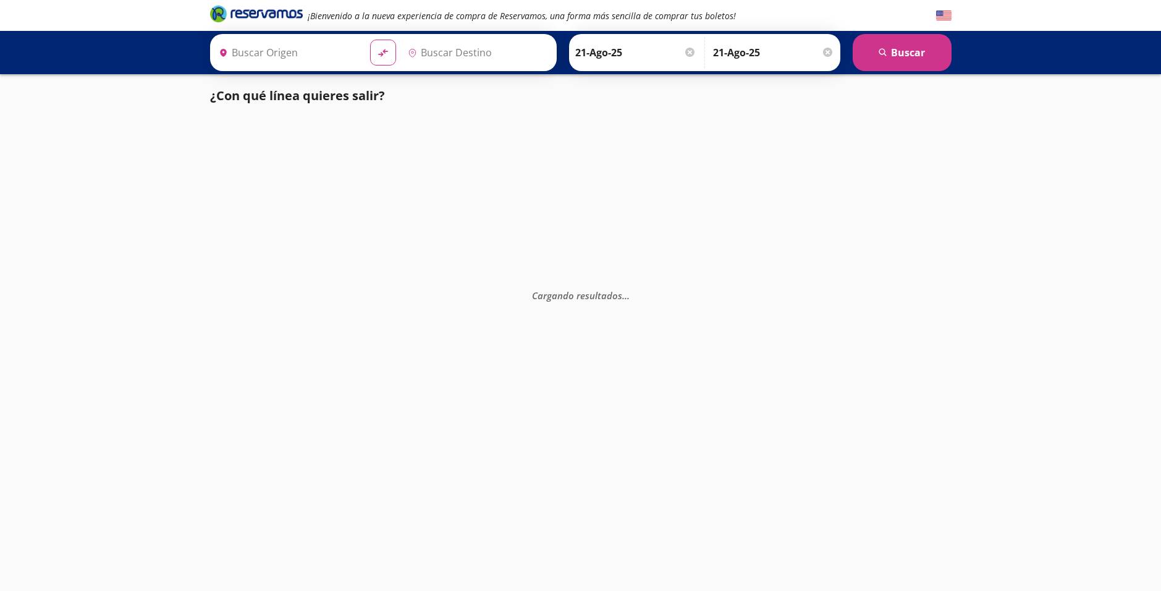
type input "[GEOGRAPHIC_DATA], [GEOGRAPHIC_DATA]"
type input "Acapulco, [GEOGRAPHIC_DATA]"
click at [941, 16] on img at bounding box center [943, 15] width 15 height 15
type input "[GEOGRAPHIC_DATA], [GEOGRAPHIC_DATA]"
type input "Acapulco, [GEOGRAPHIC_DATA]"
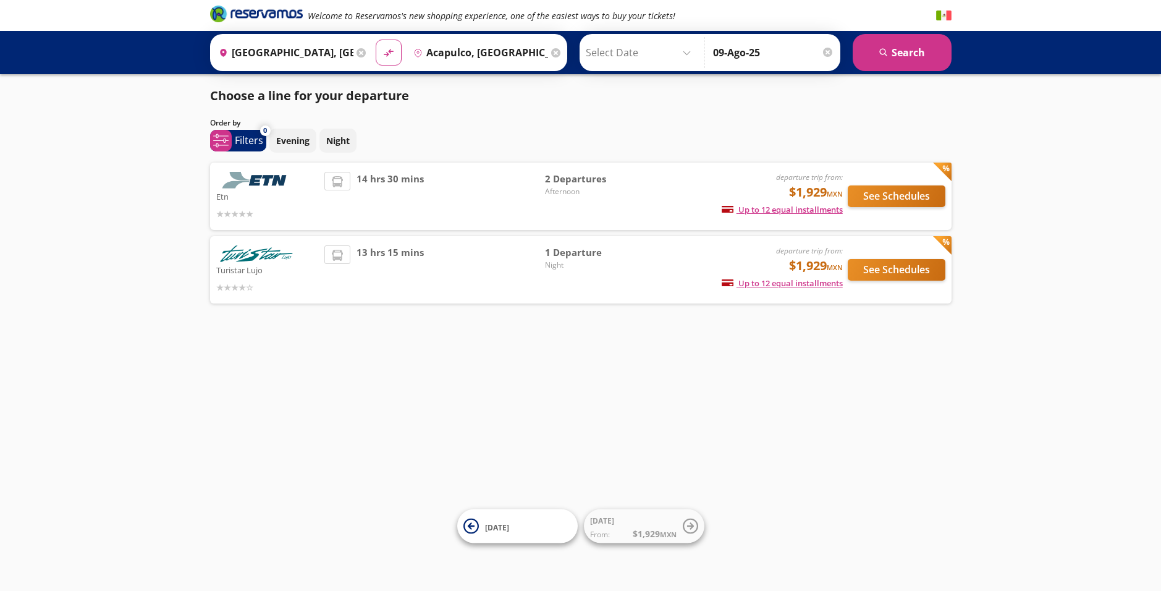
click at [948, 9] on img at bounding box center [943, 15] width 15 height 15
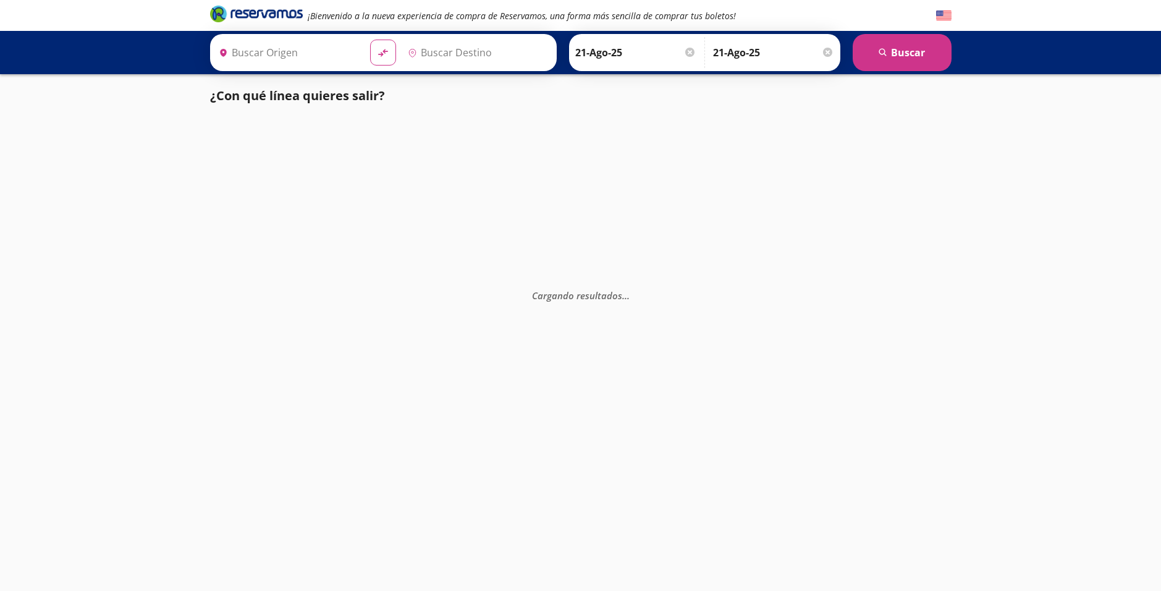
type input "[GEOGRAPHIC_DATA], [GEOGRAPHIC_DATA]"
type input "Acapulco, [GEOGRAPHIC_DATA]"
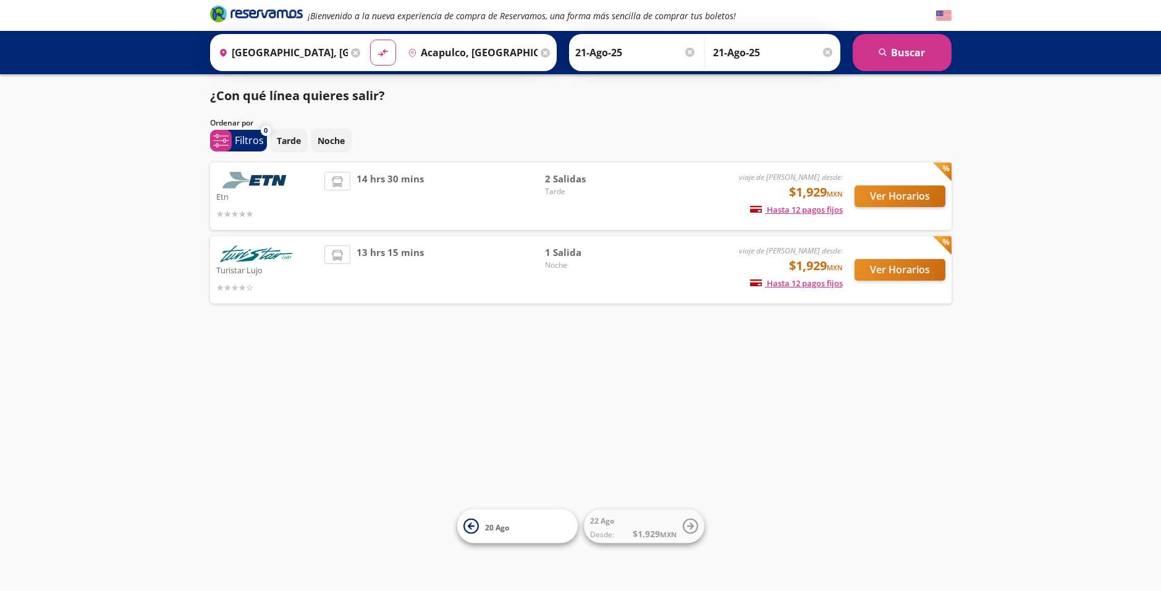
click at [664, 34] on div "Ida 21-Ago-25 Elige tu fecha de ida Agosto 2025 Lun Mar Mié Jue Vie Sáb Dom 28 …" at bounding box center [704, 52] width 271 height 37
click at [655, 49] on input "21-Ago-25" at bounding box center [635, 52] width 121 height 31
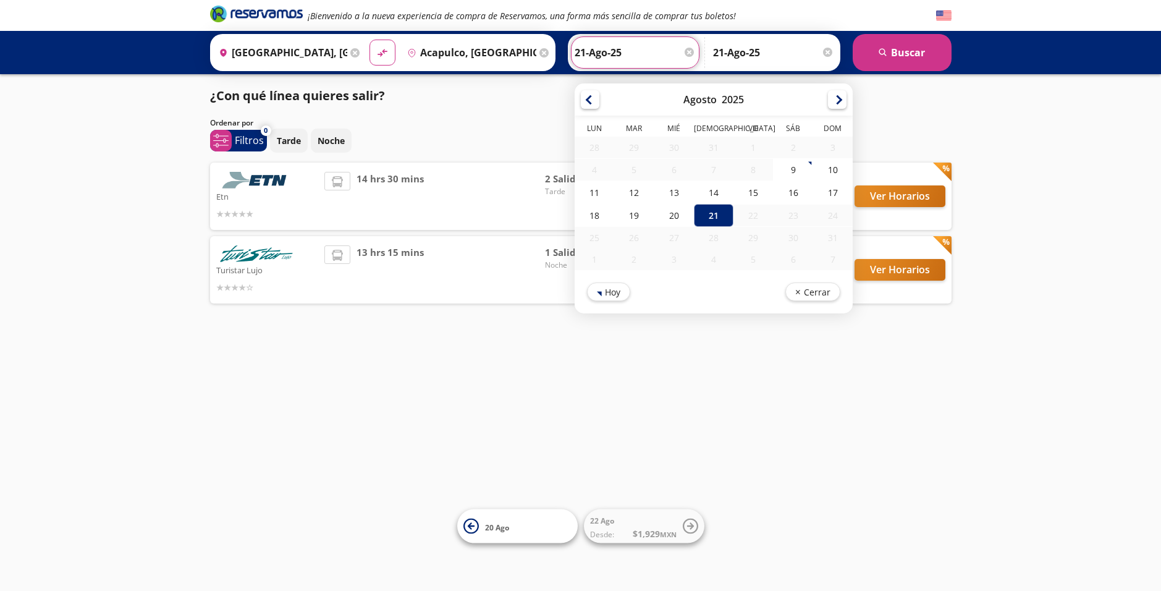
click at [790, 219] on div "23" at bounding box center [793, 216] width 40 height 22
click at [581, 360] on div "¡Bienvenido a la nueva experiencia de compra de Reservamos, una forma más senci…" at bounding box center [580, 295] width 1161 height 591
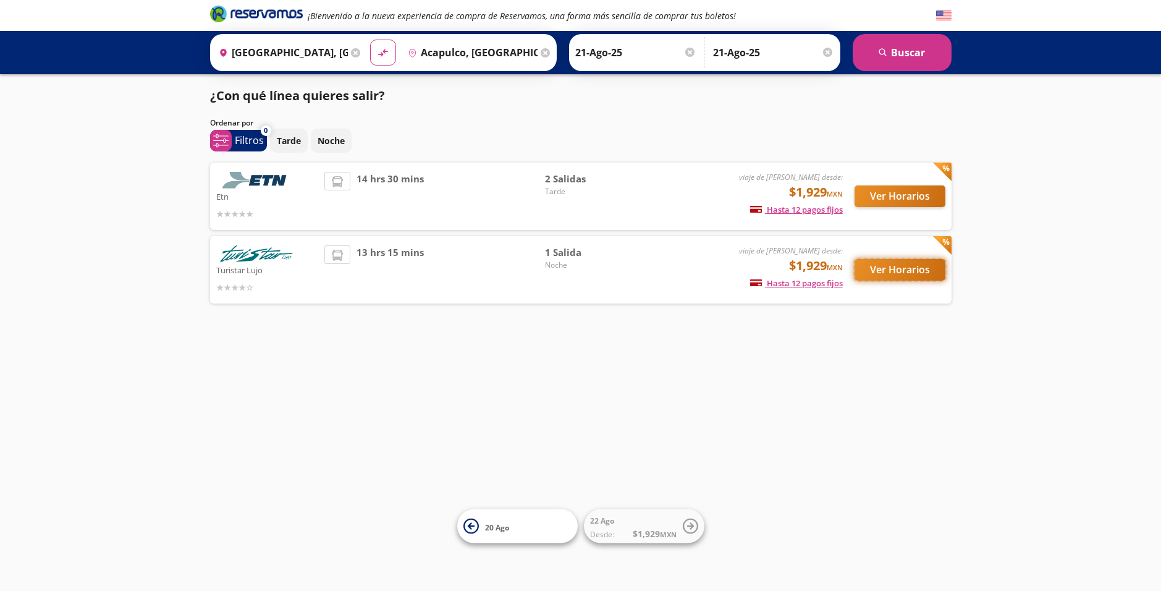
click at [904, 273] on button "Ver Horarios" at bounding box center [900, 270] width 91 height 22
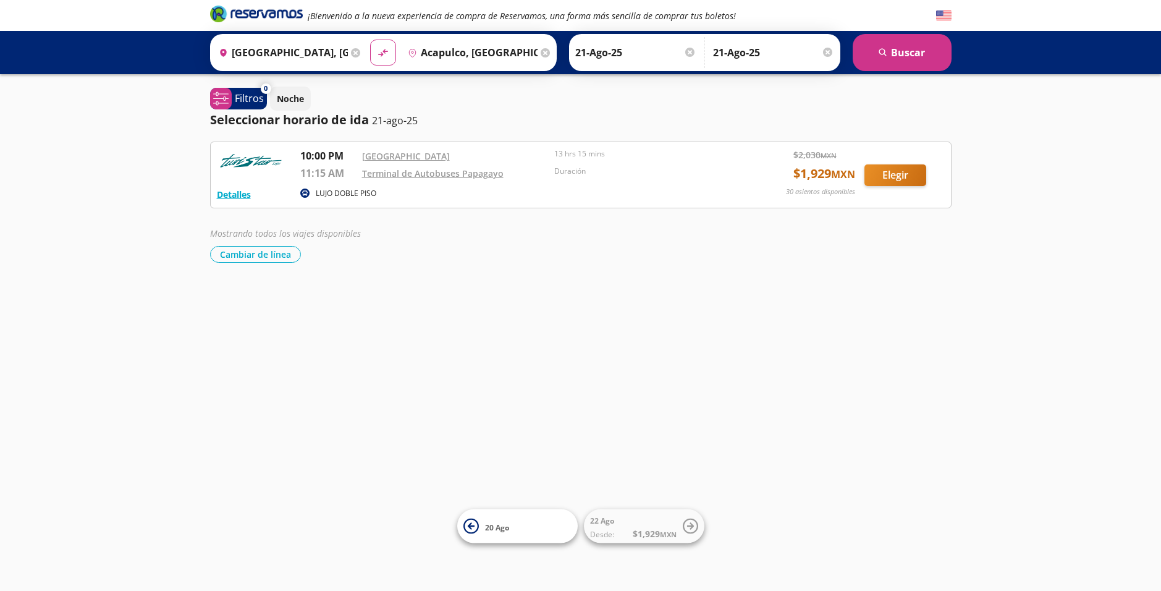
click at [835, 191] on p "30 asientos disponibles" at bounding box center [820, 192] width 69 height 11
click at [731, 46] on input "21-Ago-25" at bounding box center [773, 52] width 121 height 31
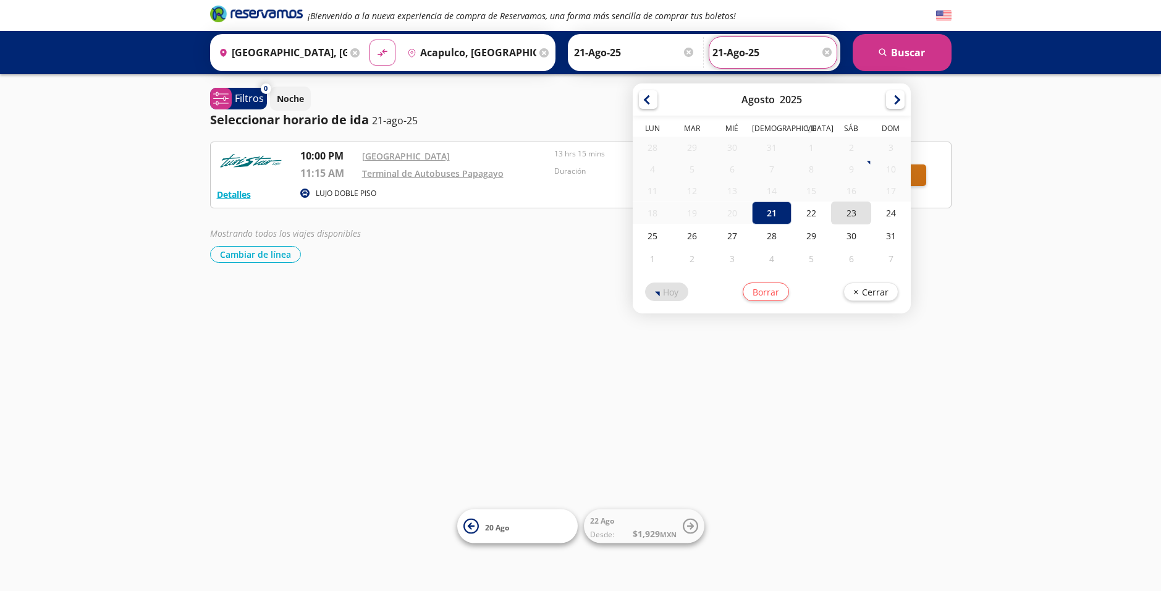
click at [836, 214] on div "23" at bounding box center [851, 212] width 40 height 23
type input "23-Ago-25"
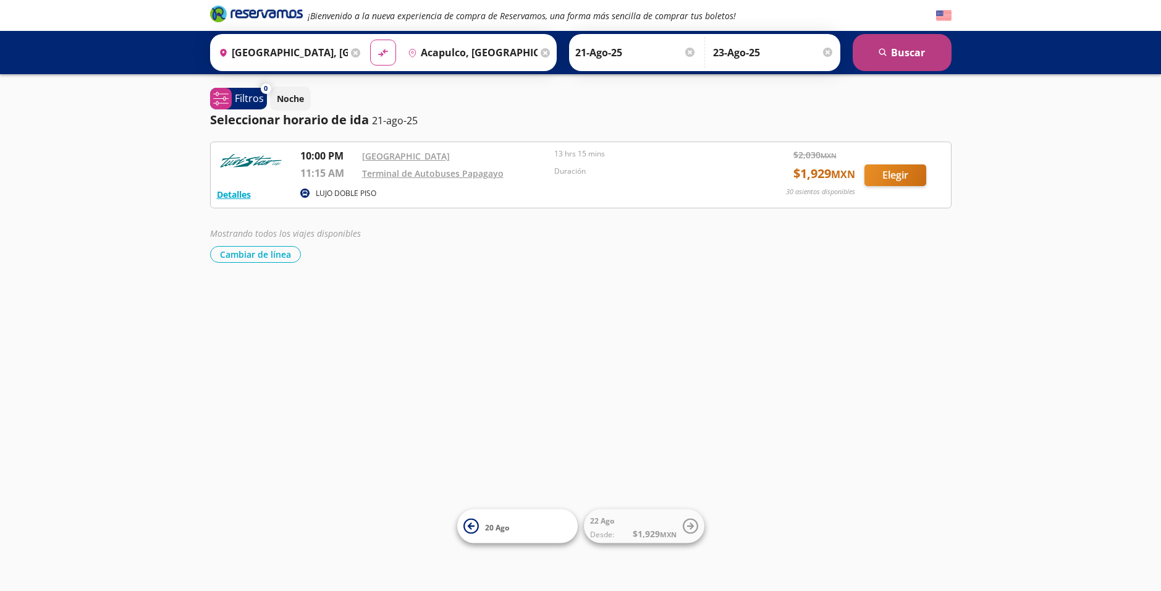
click at [917, 50] on button "search Buscar" at bounding box center [902, 52] width 99 height 37
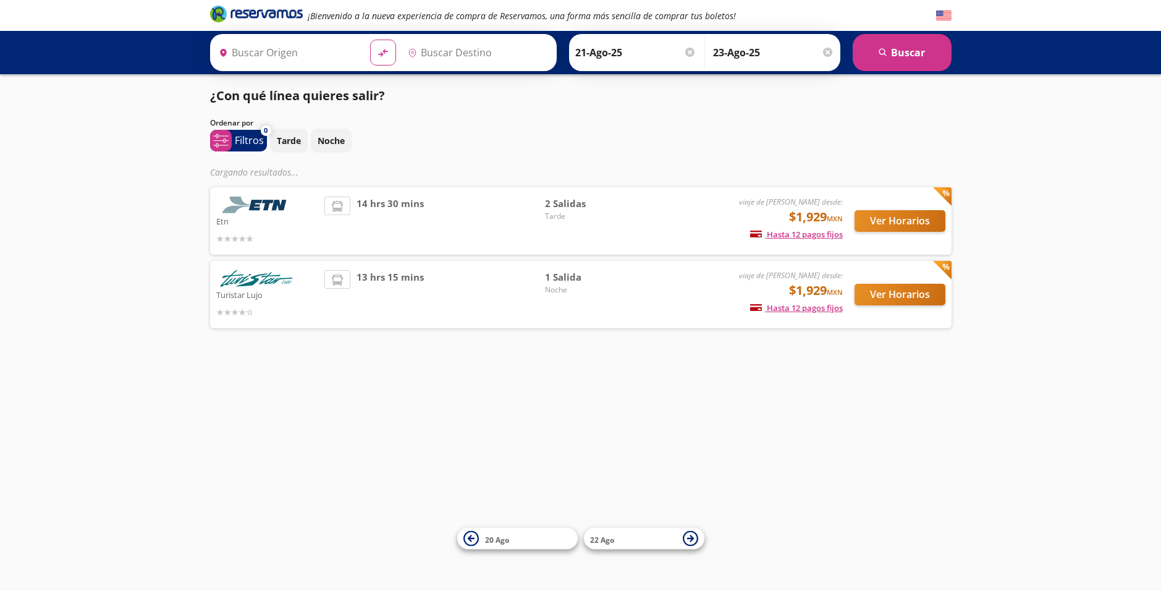
type input "[GEOGRAPHIC_DATA], [GEOGRAPHIC_DATA]"
type input "Acapulco, [GEOGRAPHIC_DATA]"
click at [685, 49] on div at bounding box center [689, 52] width 9 height 9
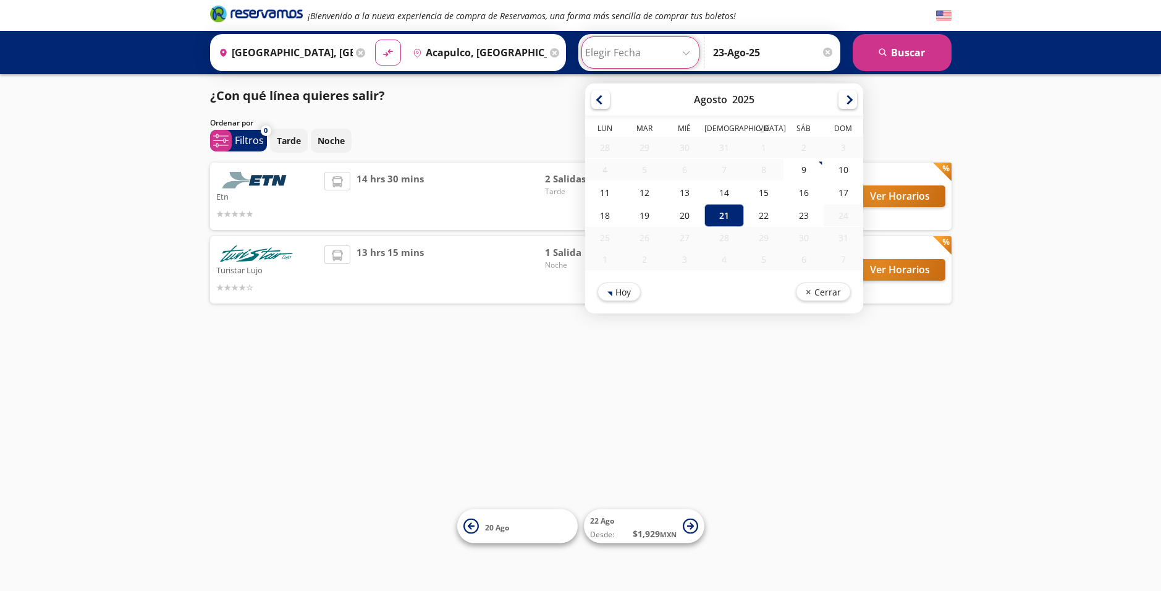
click at [825, 55] on div at bounding box center [827, 52] width 9 height 9
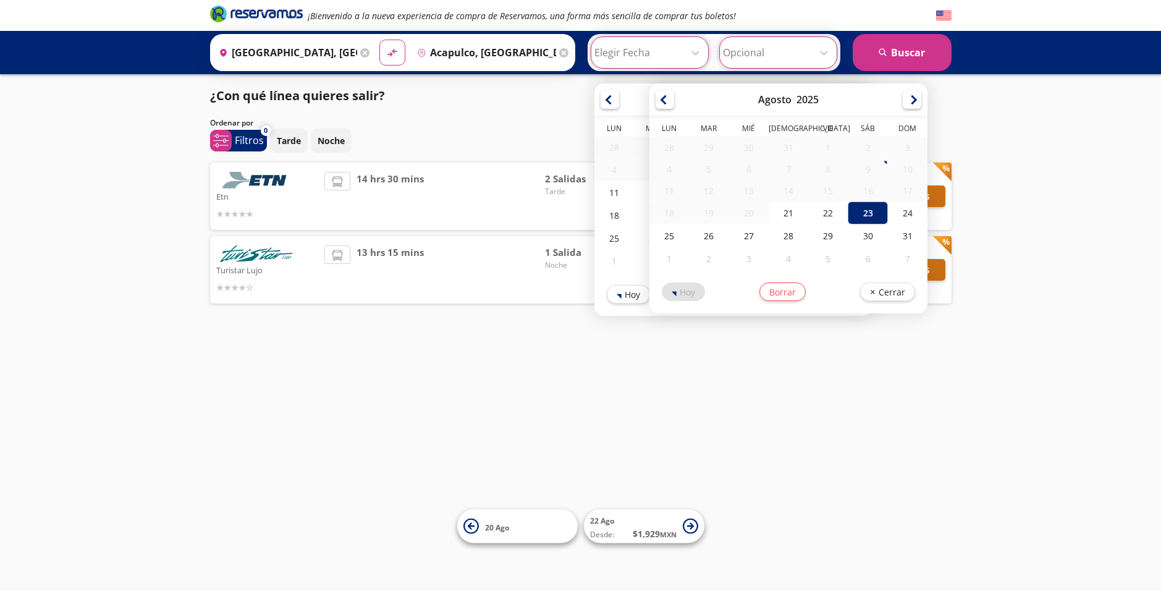
click at [790, 39] on input "Opcional" at bounding box center [778, 52] width 111 height 31
click at [910, 48] on button "search Buscar" at bounding box center [902, 52] width 99 height 37
click at [787, 51] on input "Opcional" at bounding box center [778, 52] width 111 height 31
click at [863, 212] on div "23" at bounding box center [868, 212] width 40 height 23
type input "23-Ago-25"
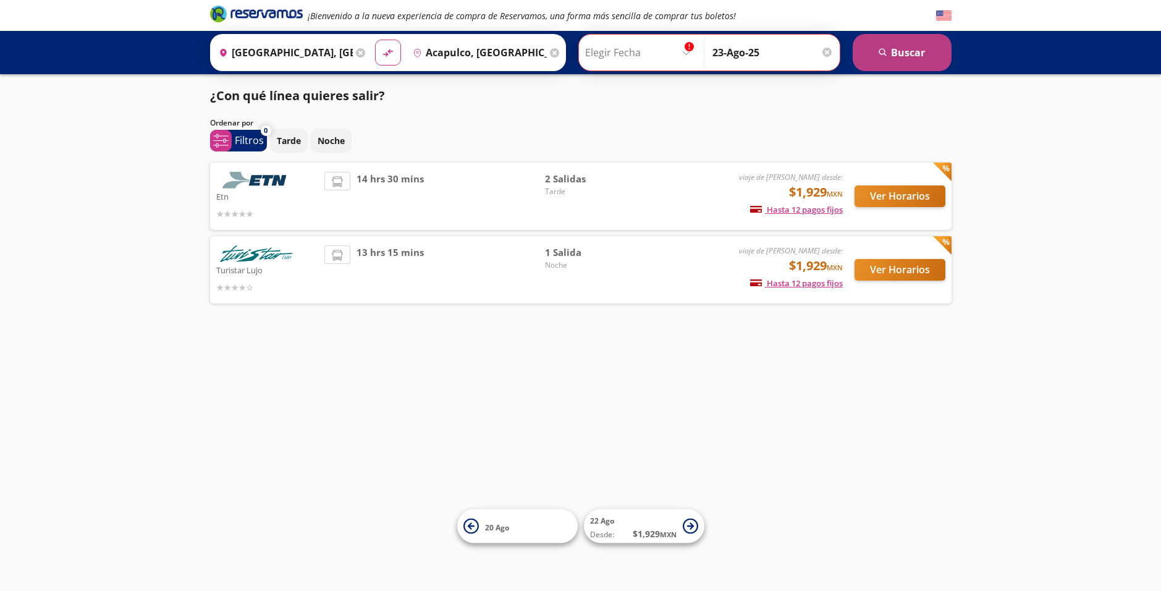
click at [896, 49] on button "search Buscar" at bounding box center [902, 52] width 99 height 37
click at [901, 54] on button "search Buscar" at bounding box center [902, 52] width 99 height 37
click at [872, 59] on button "search Buscar" at bounding box center [902, 52] width 99 height 37
click at [821, 52] on div "Regreso 23-Ago-25 Elige tu fecha de regreso Agosto 2025 Lun Mar Mié Jue Vie Sáb…" at bounding box center [773, 52] width 127 height 31
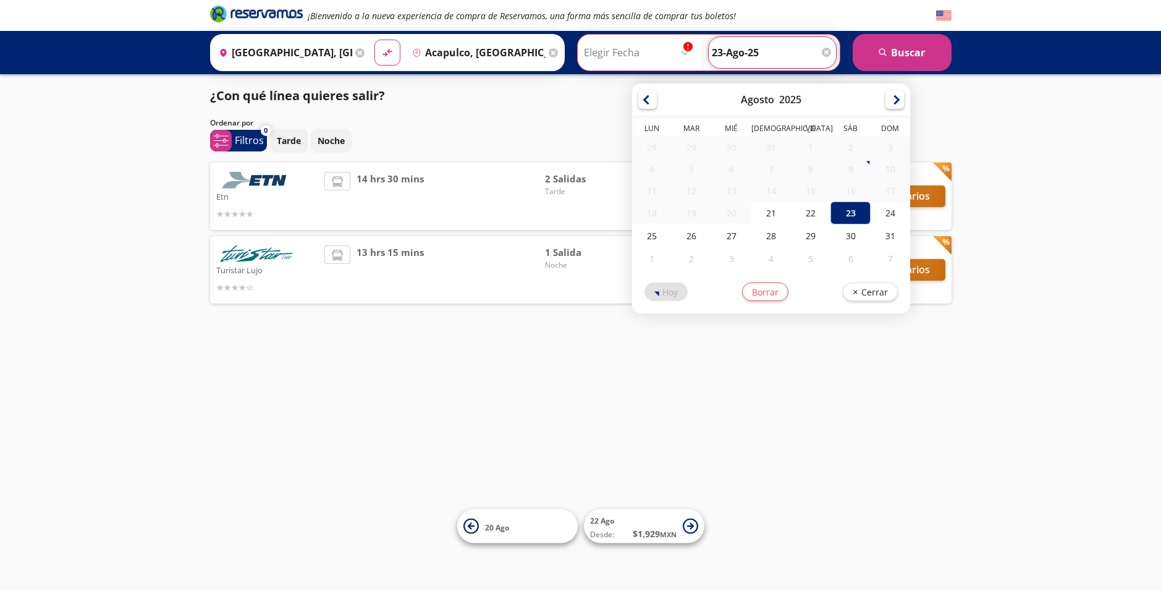
click at [824, 53] on div at bounding box center [826, 52] width 9 height 9
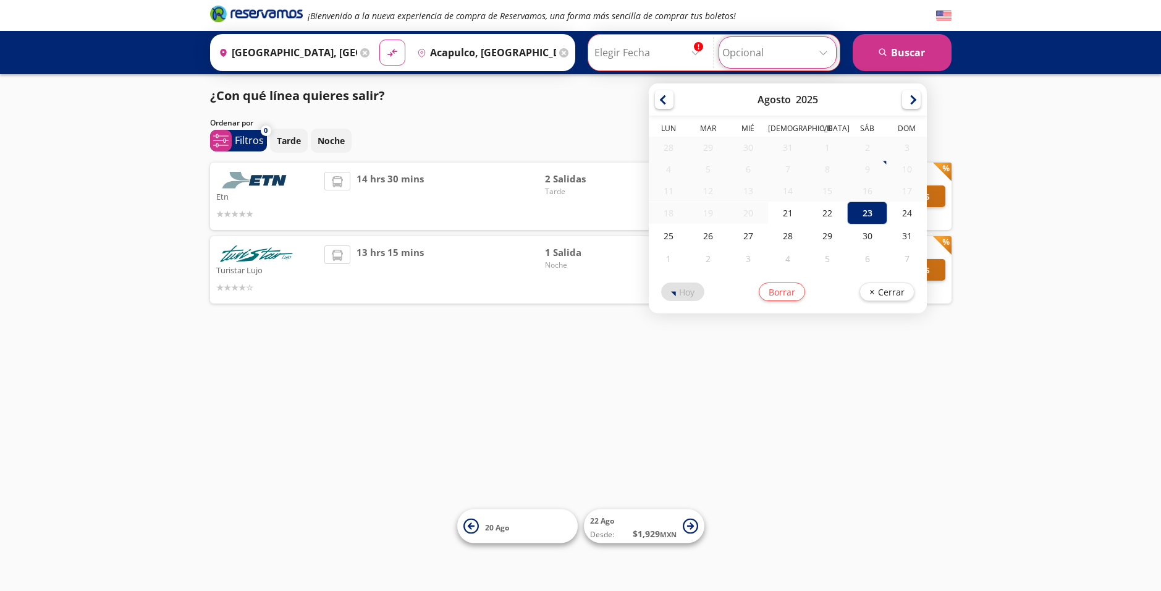
click at [681, 56] on input "Elegir Fecha" at bounding box center [650, 52] width 111 height 31
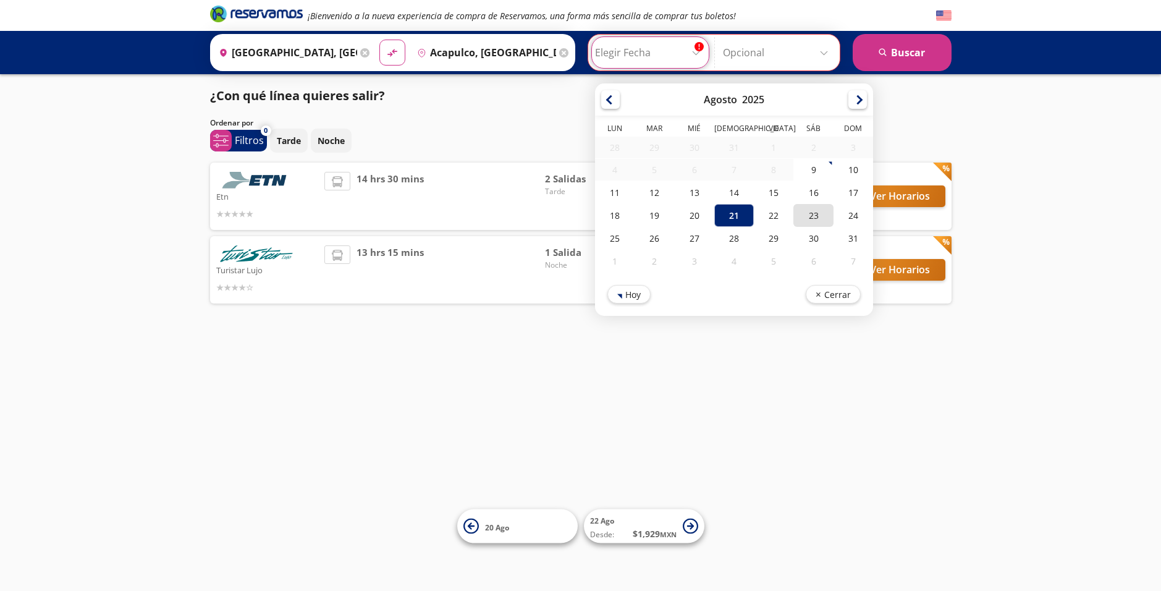
click at [808, 210] on div "23" at bounding box center [814, 215] width 40 height 23
type input "23-Ago-25"
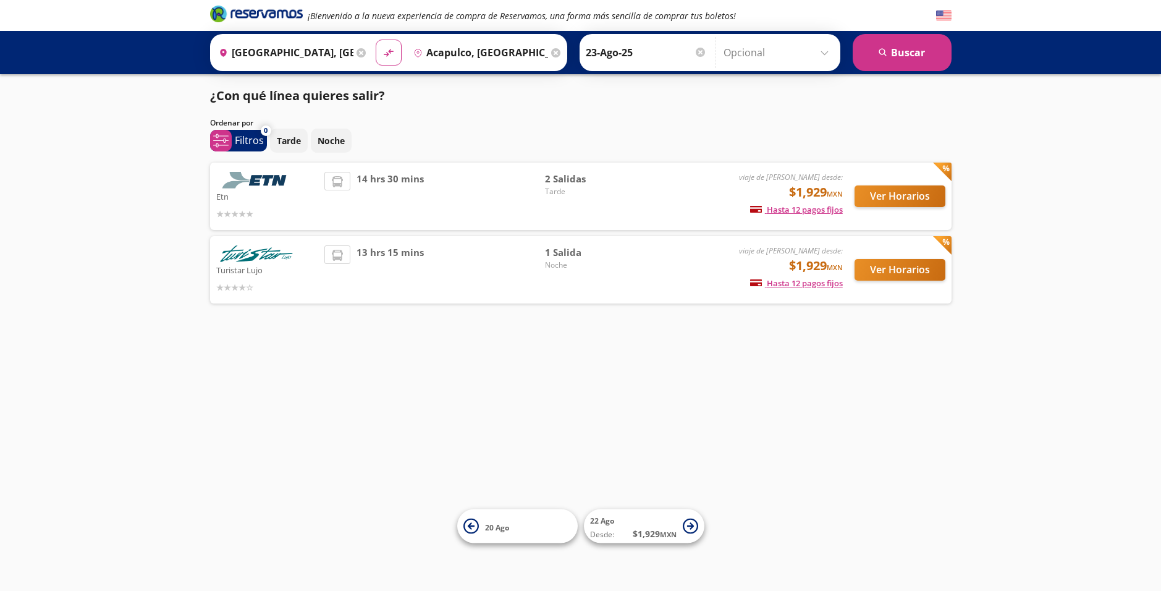
click at [811, 56] on input "Opcional" at bounding box center [779, 52] width 111 height 31
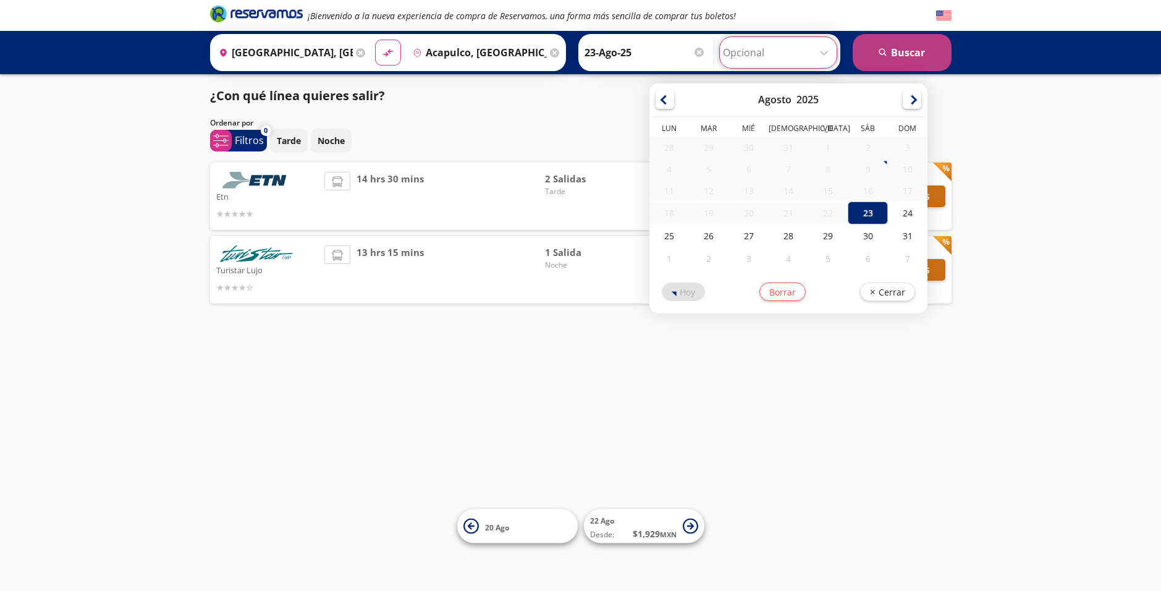
click at [909, 41] on button "search Buscar" at bounding box center [902, 52] width 99 height 37
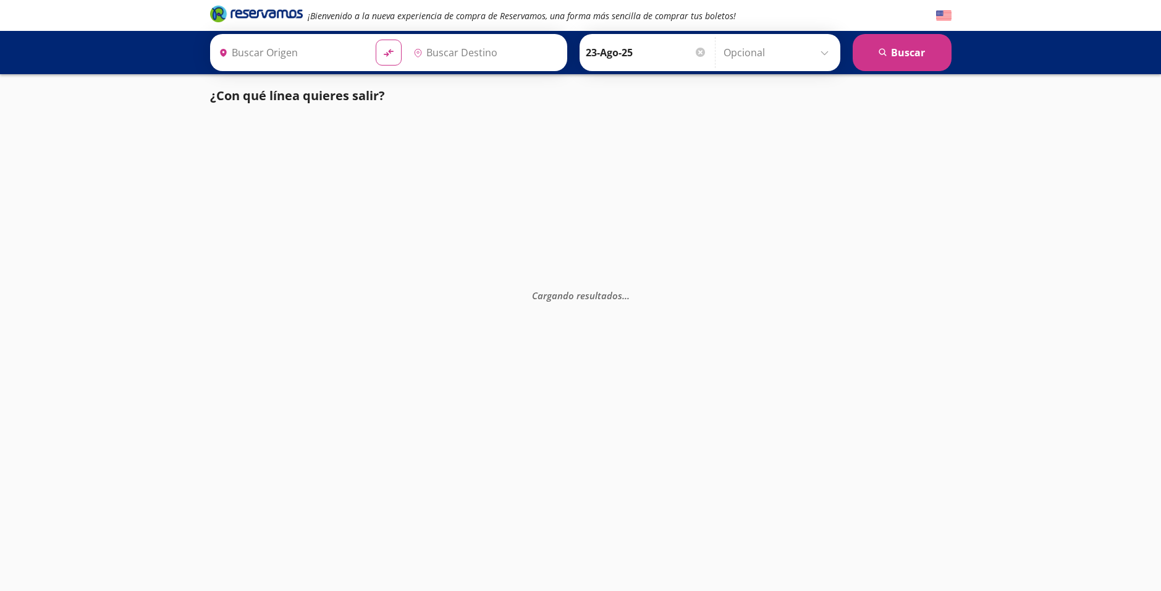
type input "[GEOGRAPHIC_DATA], [GEOGRAPHIC_DATA]"
type input "Acapulco, [GEOGRAPHIC_DATA]"
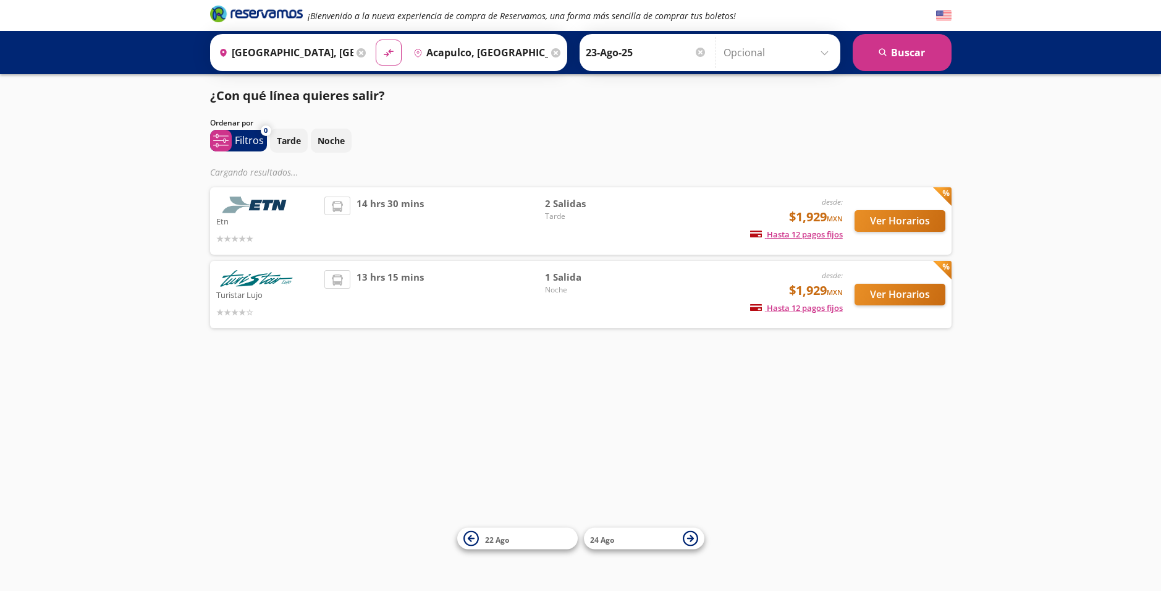
click at [309, 172] on div at bounding box center [314, 172] width 19 height 19
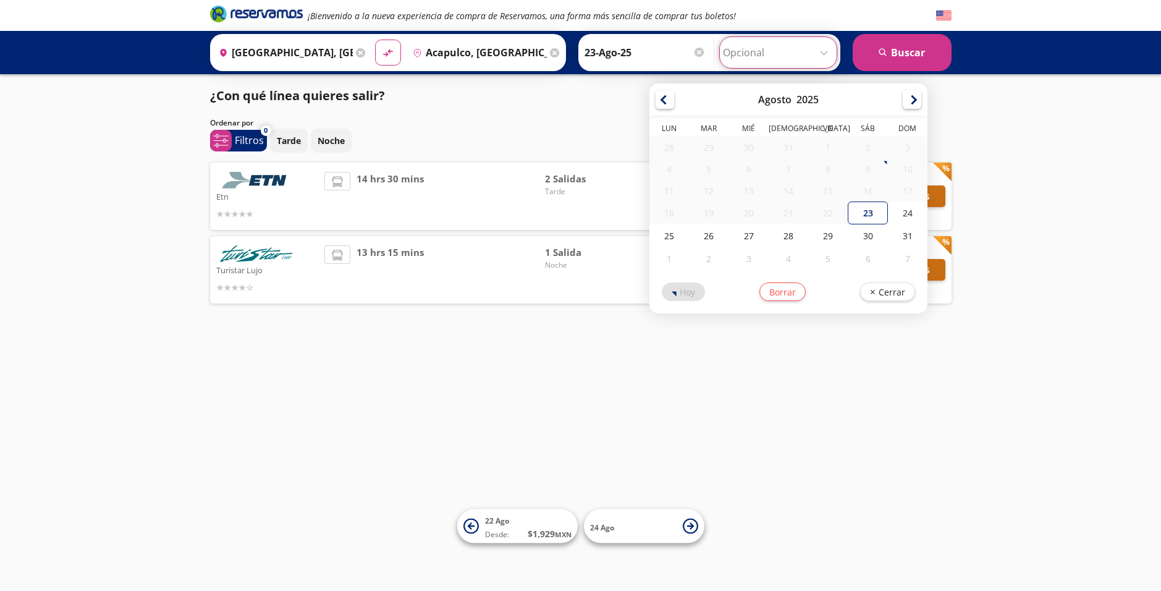
click at [790, 62] on input "Opcional" at bounding box center [778, 52] width 111 height 31
click at [899, 219] on div "24" at bounding box center [908, 212] width 40 height 23
type input "24-Ago-25"
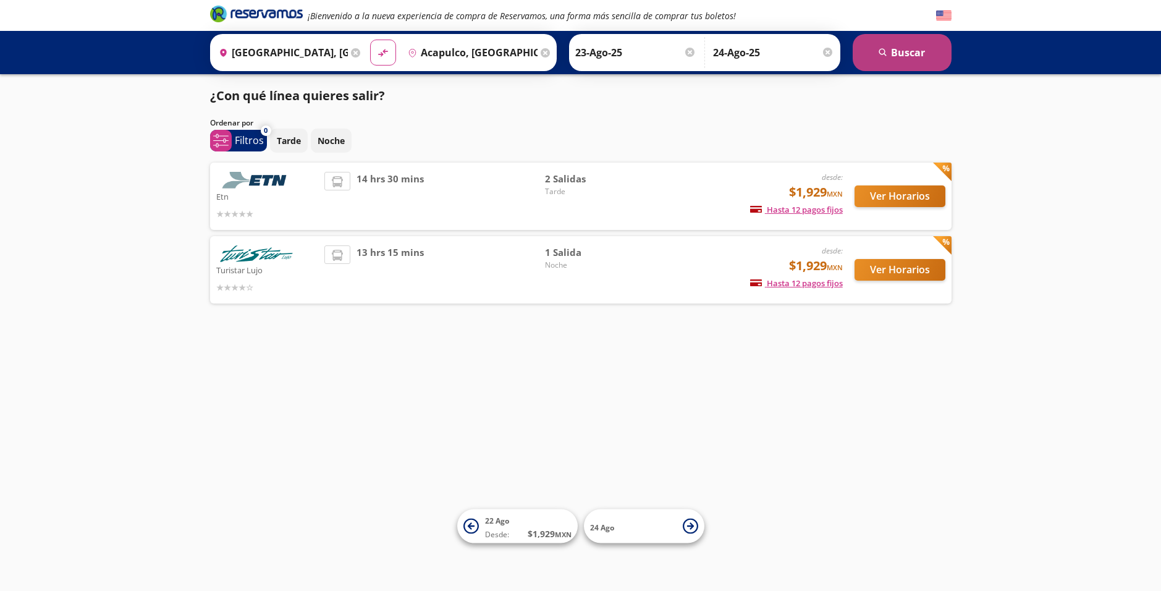
click at [905, 41] on button "search Buscar" at bounding box center [902, 52] width 99 height 37
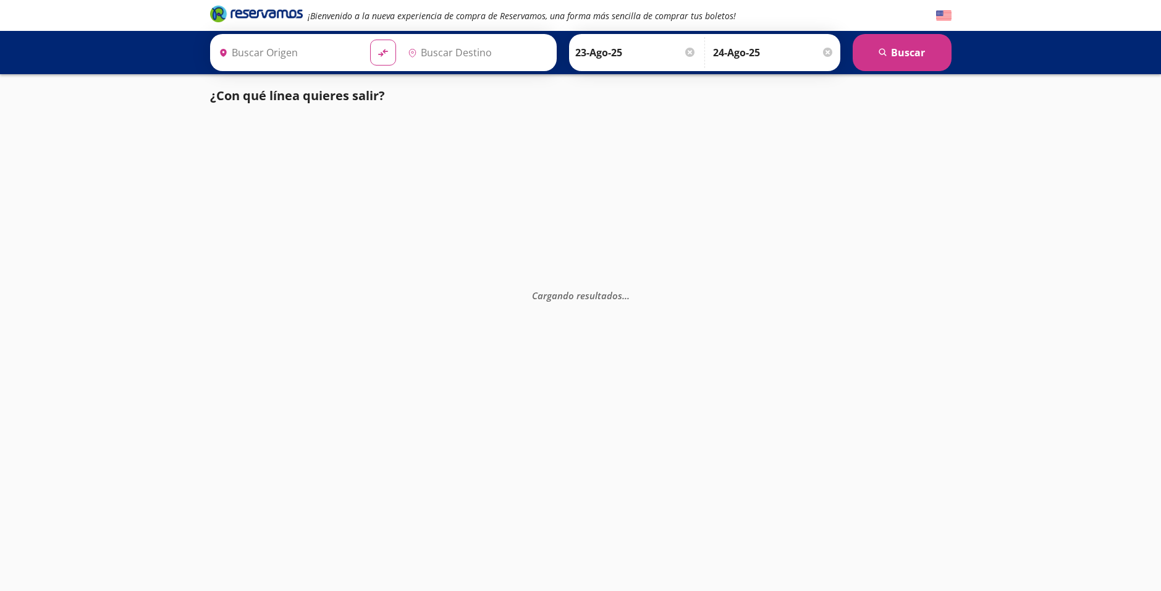
type input "[GEOGRAPHIC_DATA], [GEOGRAPHIC_DATA]"
type input "Acapulco, [GEOGRAPHIC_DATA]"
